Goal: Find specific page/section: Find specific page/section

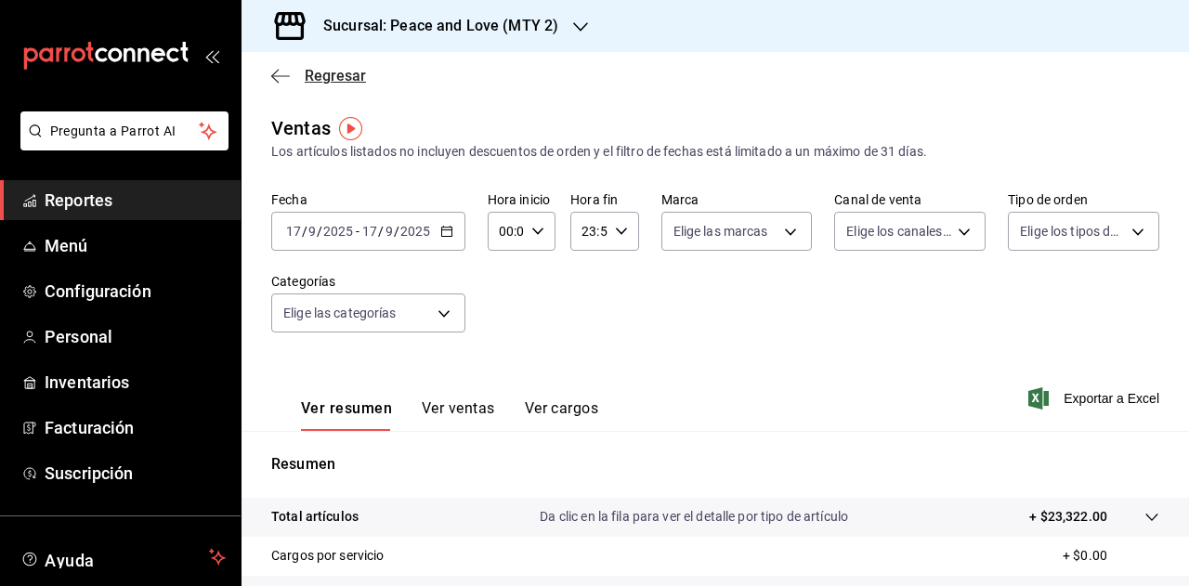
click at [329, 78] on span "Regresar" at bounding box center [335, 76] width 61 height 18
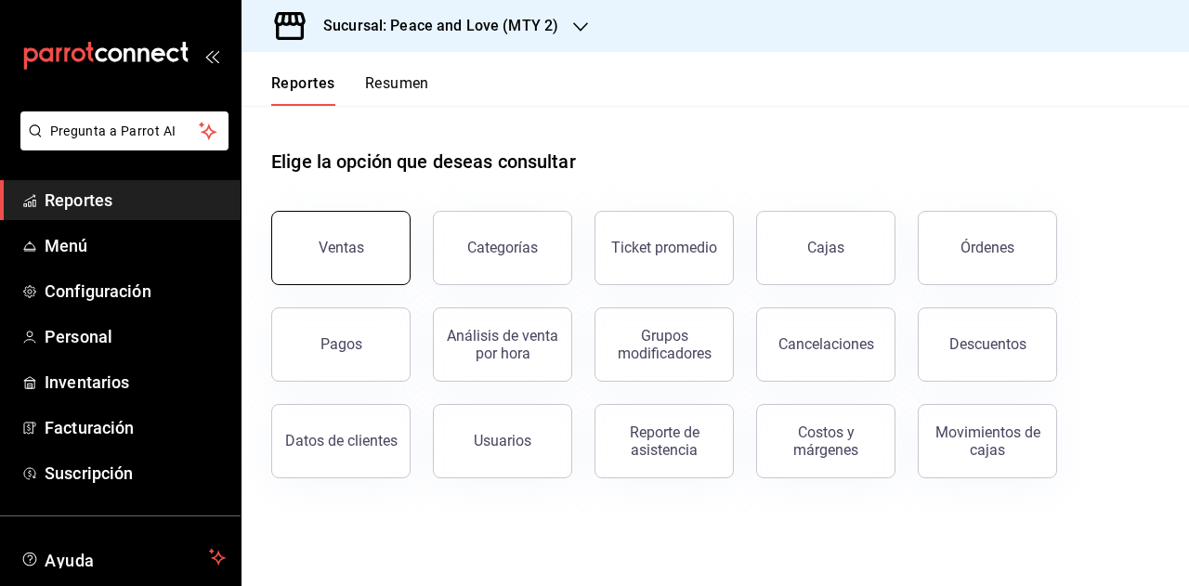
click at [366, 245] on button "Ventas" at bounding box center [340, 248] width 139 height 74
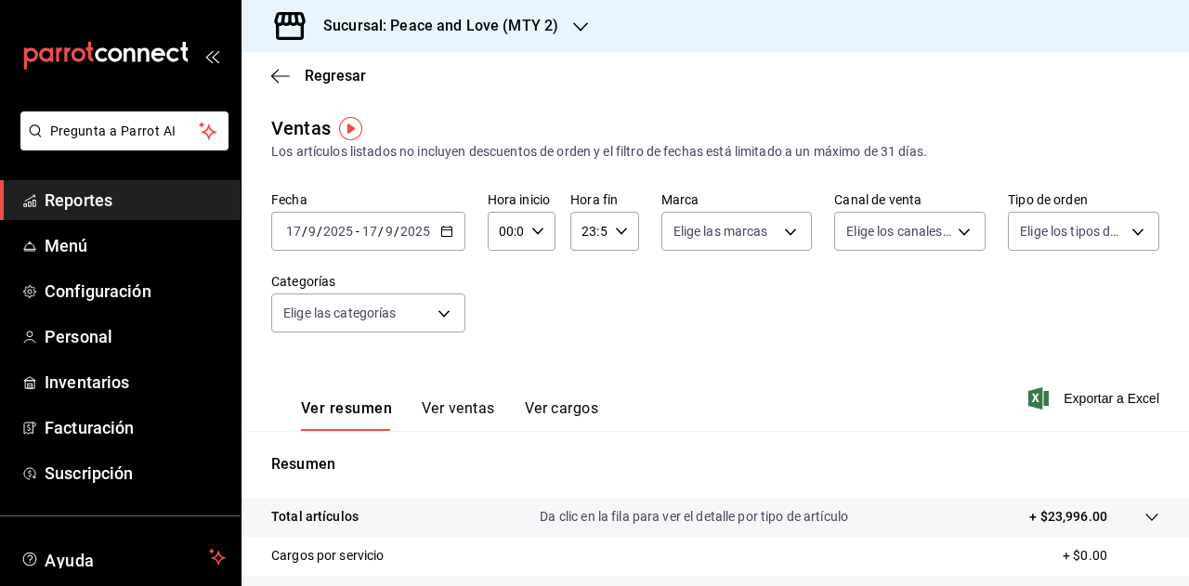
click at [396, 231] on span "/" at bounding box center [397, 231] width 6 height 15
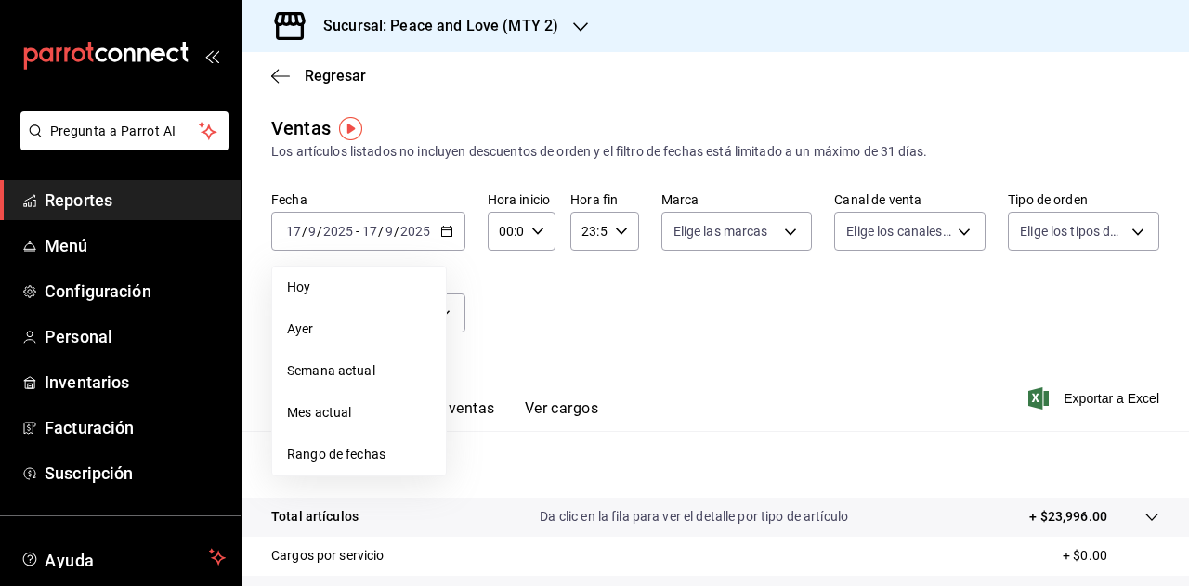
click at [326, 286] on span "Hoy" at bounding box center [359, 288] width 144 height 20
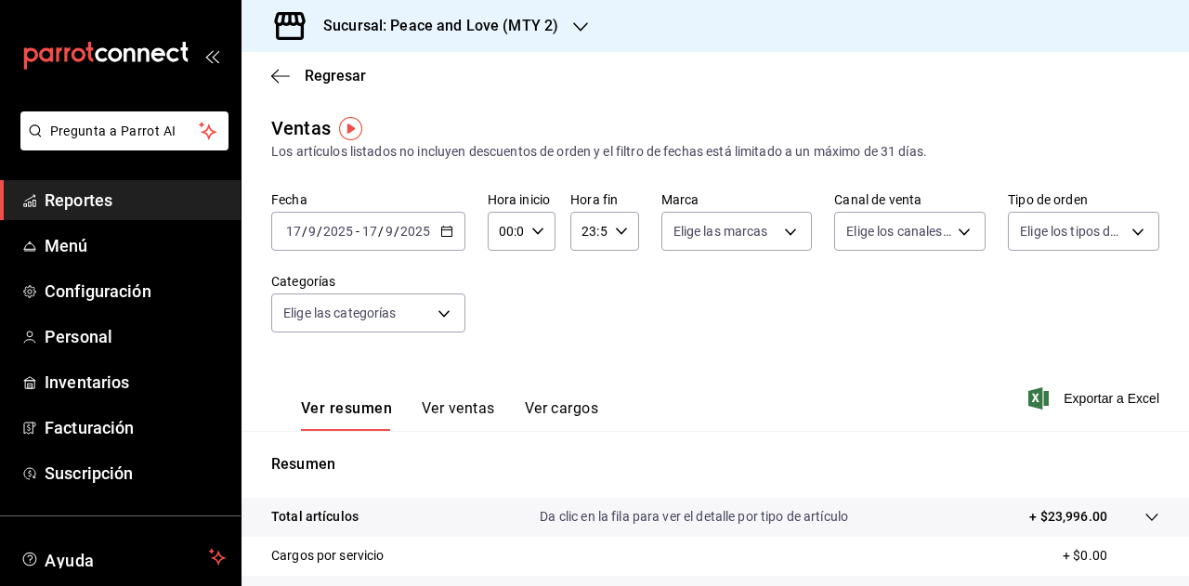
click at [562, 33] on div "Sucursal: Peace and Love (MTY 2)" at bounding box center [425, 26] width 339 height 52
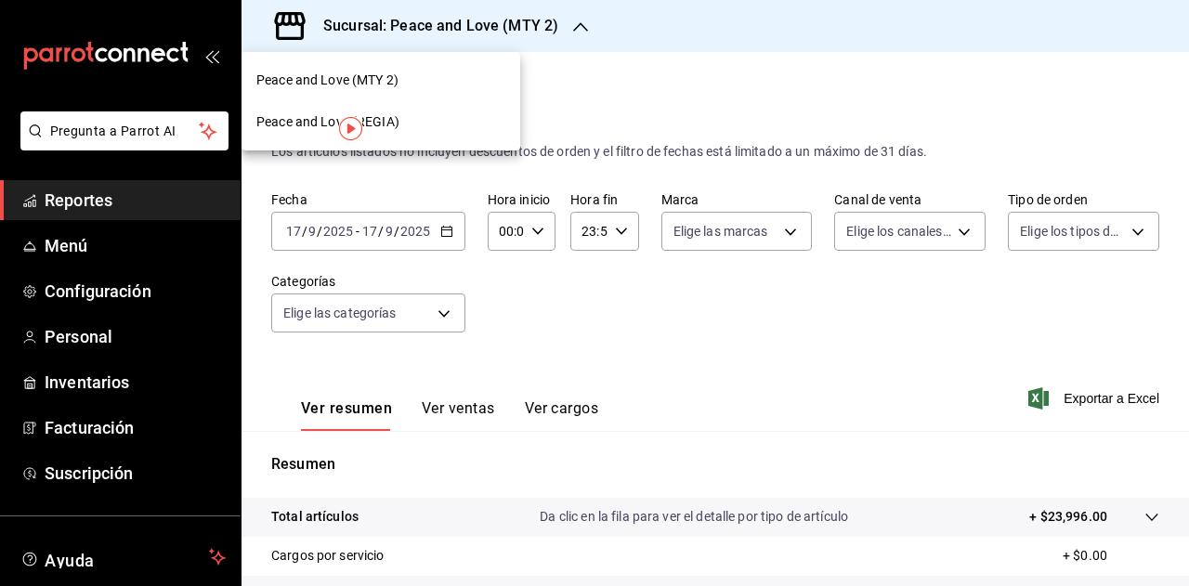
click at [562, 33] on div at bounding box center [594, 293] width 1189 height 586
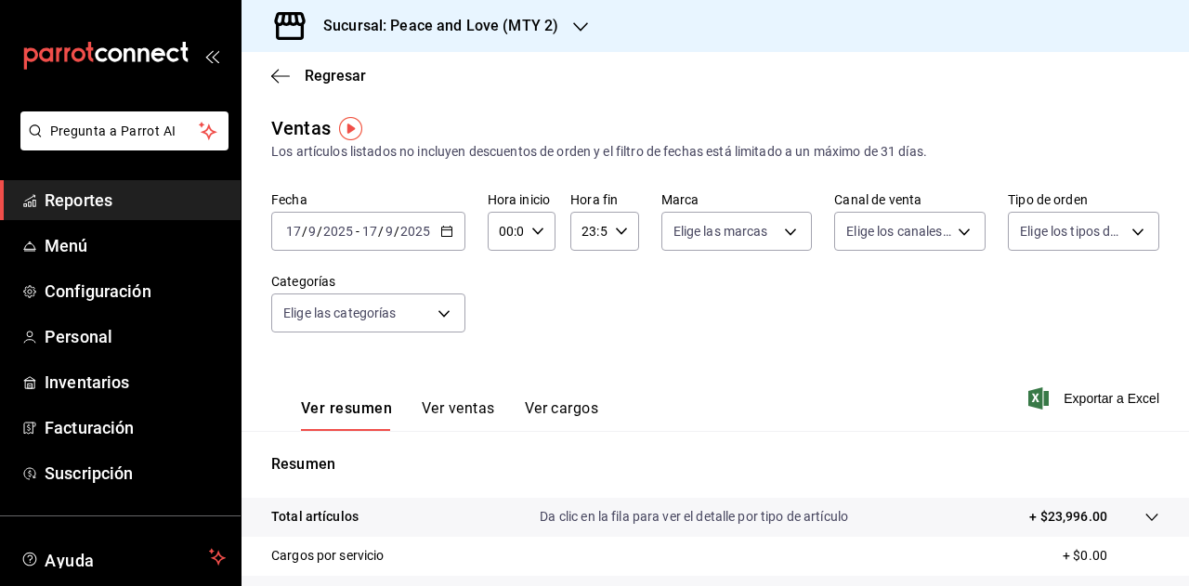
click at [76, 200] on span "Reportes" at bounding box center [135, 200] width 181 height 25
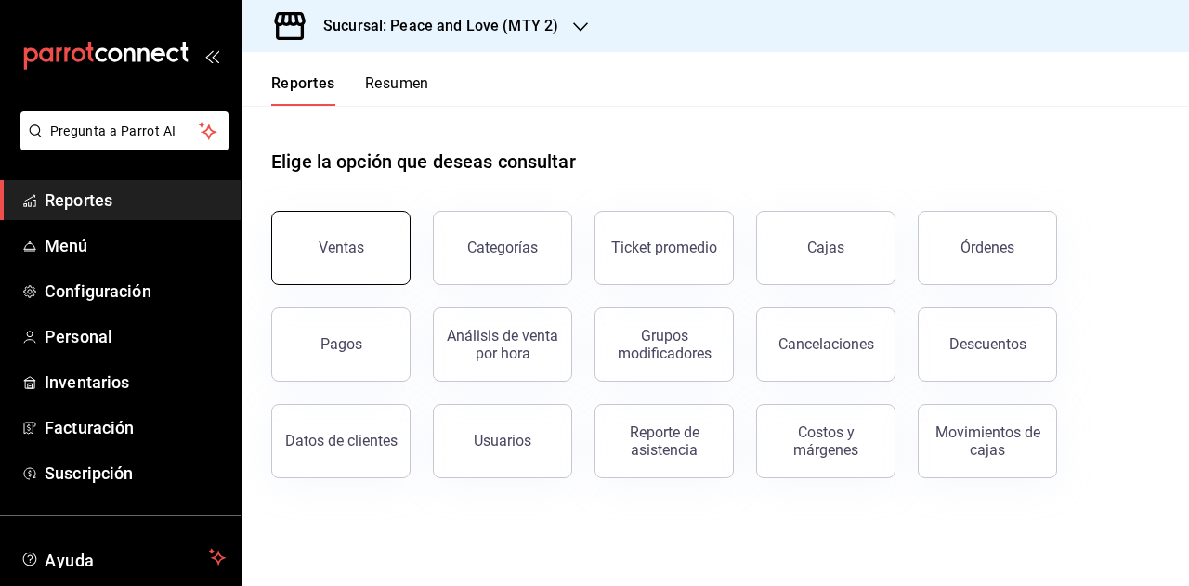
click at [375, 239] on button "Ventas" at bounding box center [340, 248] width 139 height 74
